Goal: Information Seeking & Learning: Learn about a topic

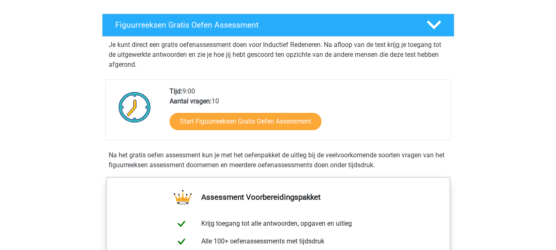
scroll to position [131, 0]
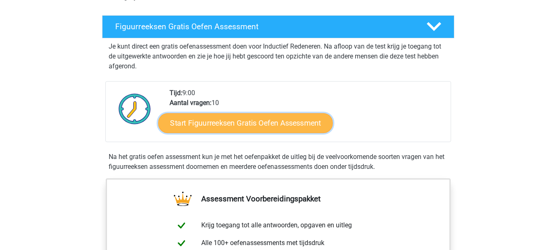
click at [302, 129] on link "Start Figuurreeksen Gratis Oefen Assessment" at bounding box center [245, 123] width 175 height 20
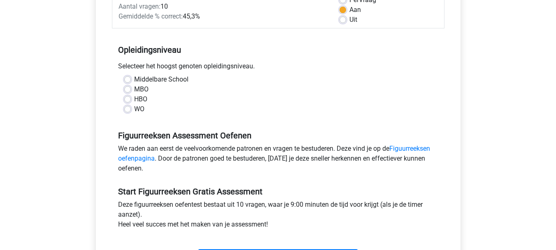
scroll to position [139, 0]
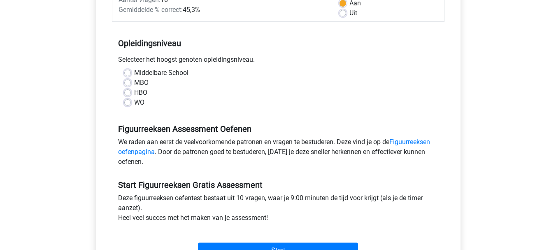
click at [131, 92] on div "HBO" at bounding box center [278, 93] width 308 height 10
click at [134, 93] on label "HBO" at bounding box center [140, 93] width 13 height 10
click at [126, 93] on input "HBO" at bounding box center [127, 92] width 7 height 8
radio input "true"
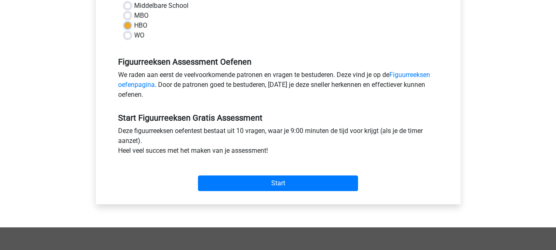
scroll to position [213, 0]
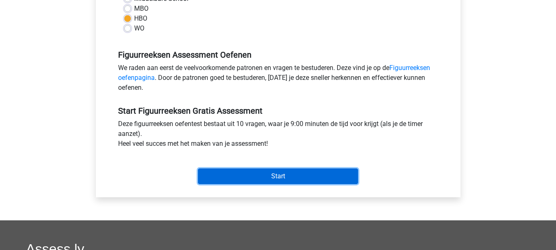
click at [272, 173] on input "Start" at bounding box center [278, 176] width 160 height 16
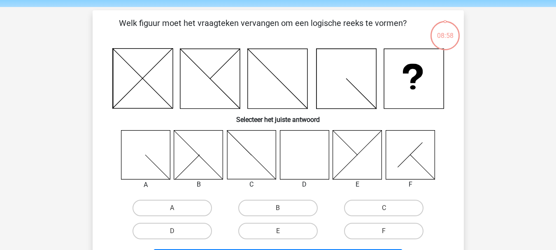
scroll to position [31, 0]
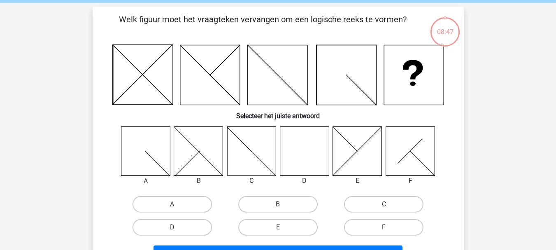
click at [184, 238] on div "D" at bounding box center [172, 227] width 106 height 23
click at [182, 235] on label "D" at bounding box center [172, 227] width 79 height 16
click at [177, 233] on input "D" at bounding box center [174, 229] width 5 height 5
radio input "true"
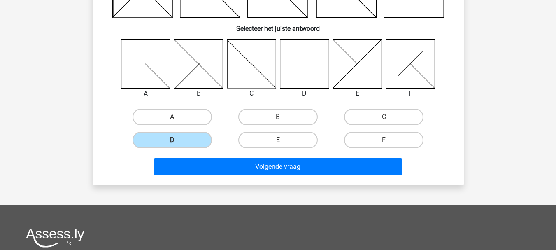
scroll to position [119, 0]
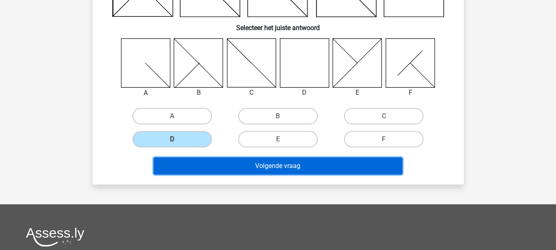
click at [338, 169] on button "Volgende vraag" at bounding box center [278, 165] width 249 height 17
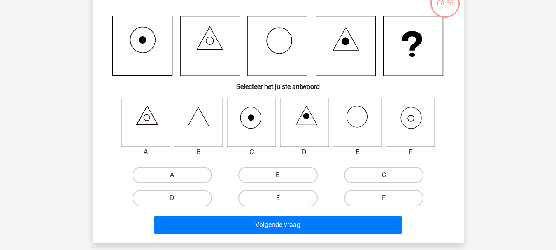
scroll to position [38, 0]
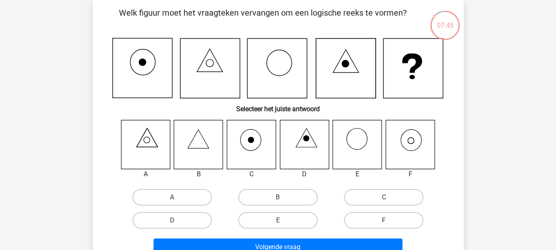
click at [256, 147] on icon at bounding box center [251, 144] width 49 height 49
click at [404, 198] on label "C" at bounding box center [383, 197] width 79 height 16
click at [390, 198] on input "C" at bounding box center [386, 199] width 5 height 5
radio input "true"
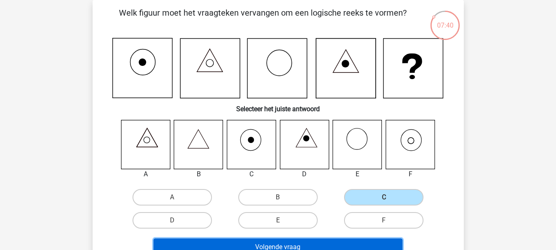
click at [312, 240] on button "Volgende vraag" at bounding box center [278, 246] width 249 height 17
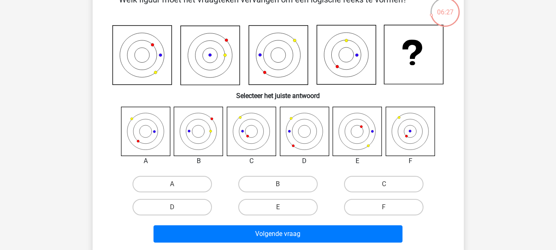
scroll to position [50, 0]
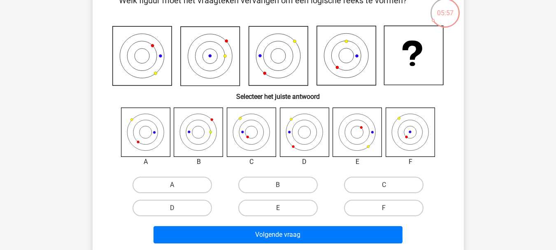
click at [275, 175] on div "B" at bounding box center [278, 184] width 106 height 23
click at [385, 189] on input "C" at bounding box center [386, 187] width 5 height 5
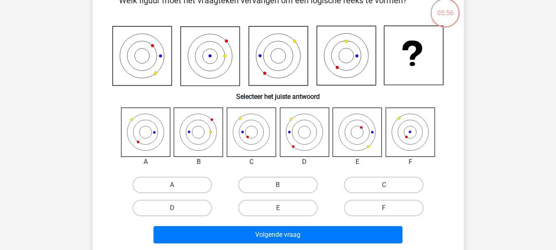
radio input "true"
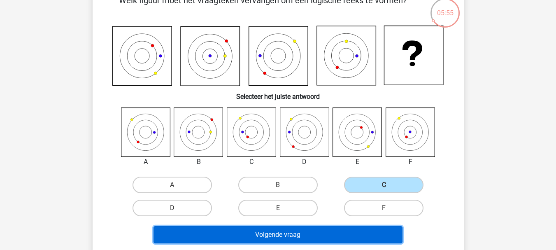
click at [324, 232] on button "Volgende vraag" at bounding box center [278, 234] width 249 height 17
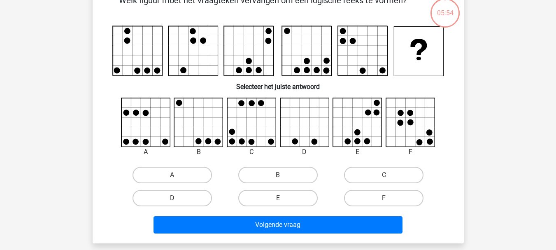
scroll to position [38, 0]
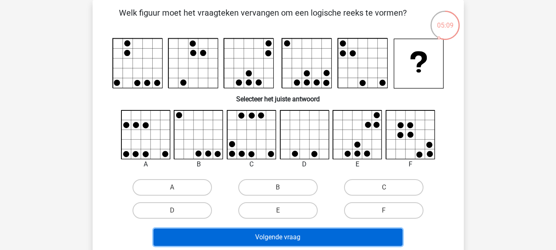
click at [324, 232] on button "Volgende vraag" at bounding box center [278, 237] width 249 height 17
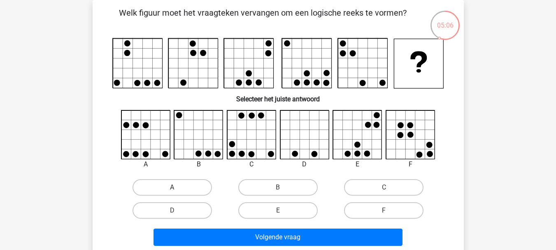
click at [177, 184] on label "A" at bounding box center [172, 187] width 79 height 16
click at [177, 187] on input "A" at bounding box center [174, 189] width 5 height 5
radio input "true"
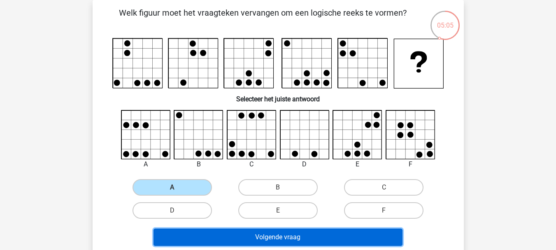
click at [258, 232] on button "Volgende vraag" at bounding box center [278, 237] width 249 height 17
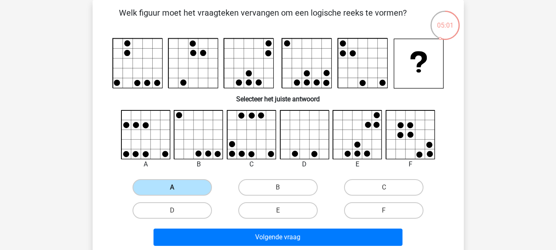
click at [191, 191] on label "A" at bounding box center [172, 187] width 79 height 16
click at [177, 191] on input "A" at bounding box center [174, 189] width 5 height 5
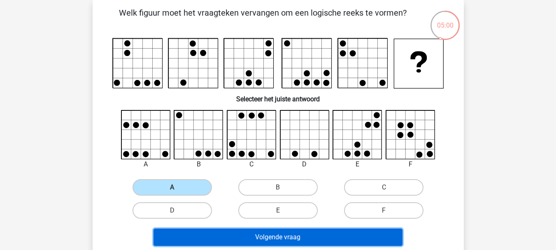
click at [283, 230] on button "Volgende vraag" at bounding box center [278, 237] width 249 height 17
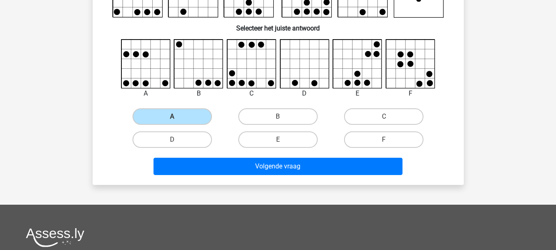
scroll to position [54, 0]
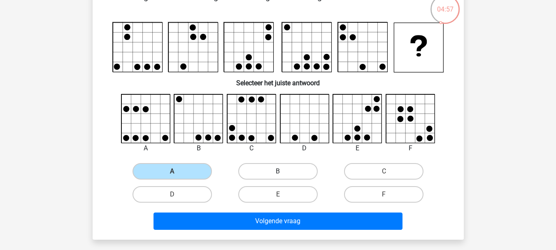
click at [267, 170] on label "B" at bounding box center [277, 171] width 79 height 16
click at [278, 171] on input "B" at bounding box center [280, 173] width 5 height 5
radio input "true"
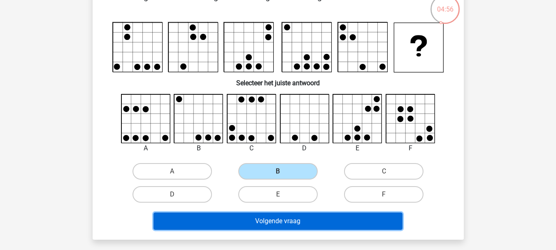
click at [258, 222] on button "Volgende vraag" at bounding box center [278, 220] width 249 height 17
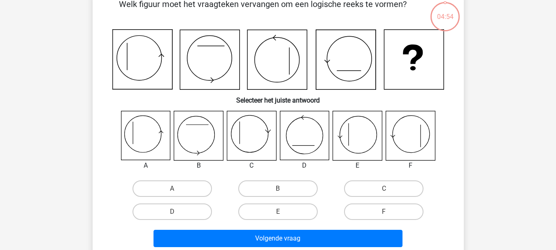
scroll to position [38, 0]
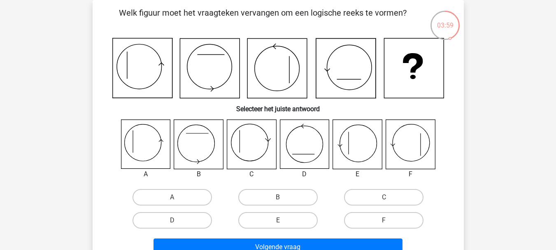
click at [139, 146] on icon at bounding box center [145, 144] width 49 height 49
click at [179, 194] on label "A" at bounding box center [172, 197] width 79 height 16
click at [177, 197] on input "A" at bounding box center [174, 199] width 5 height 5
radio input "true"
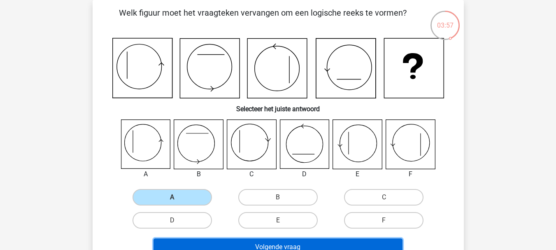
click at [281, 240] on button "Volgende vraag" at bounding box center [278, 246] width 249 height 17
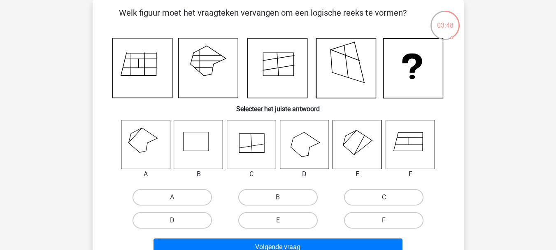
click at [291, 229] on div "E" at bounding box center [278, 220] width 106 height 23
click at [288, 222] on label "E" at bounding box center [277, 220] width 79 height 16
click at [283, 222] on input "E" at bounding box center [280, 222] width 5 height 5
radio input "true"
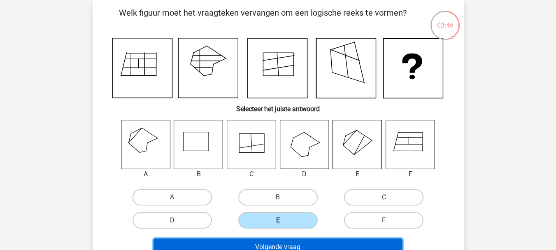
click at [282, 242] on button "Volgende vraag" at bounding box center [278, 246] width 249 height 17
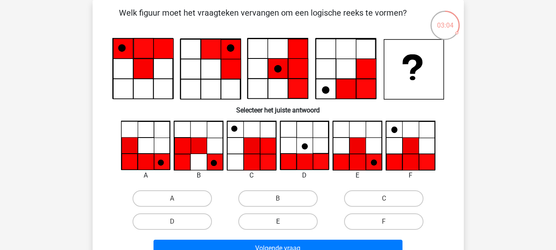
click at [287, 221] on label "E" at bounding box center [277, 221] width 79 height 16
click at [283, 222] on input "E" at bounding box center [280, 224] width 5 height 5
radio input "true"
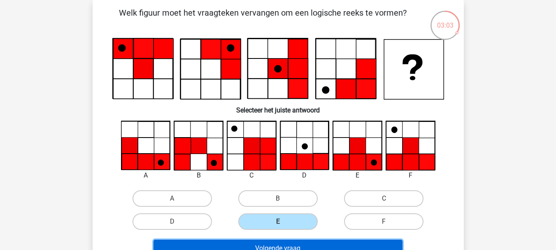
click at [294, 246] on button "Volgende vraag" at bounding box center [278, 248] width 249 height 17
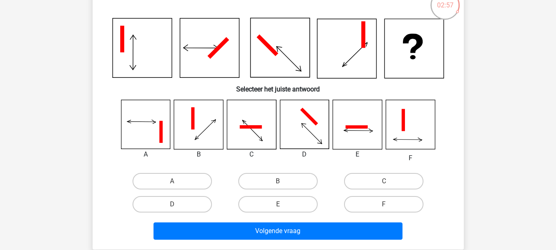
scroll to position [54, 0]
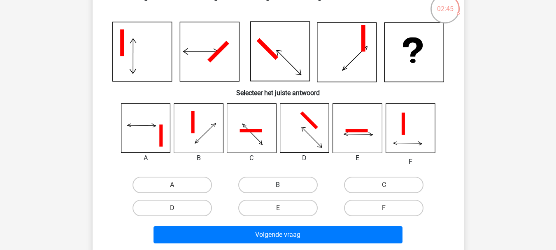
click at [278, 180] on label "B" at bounding box center [277, 185] width 79 height 16
click at [278, 185] on input "B" at bounding box center [280, 187] width 5 height 5
radio input "true"
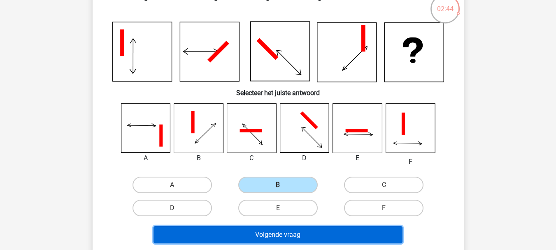
click at [277, 235] on button "Volgende vraag" at bounding box center [278, 234] width 249 height 17
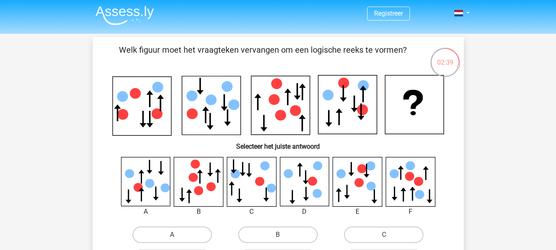
scroll to position [0, 0]
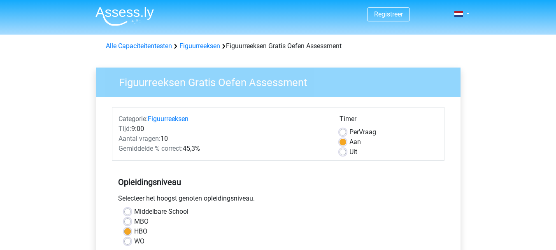
scroll to position [213, 0]
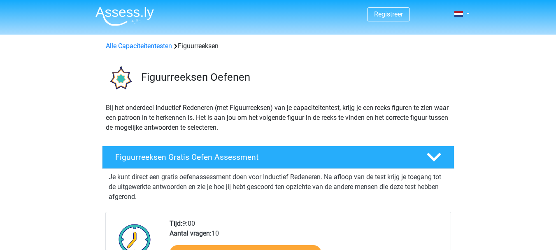
scroll to position [131, 0]
